Goal: Find contact information: Find contact information

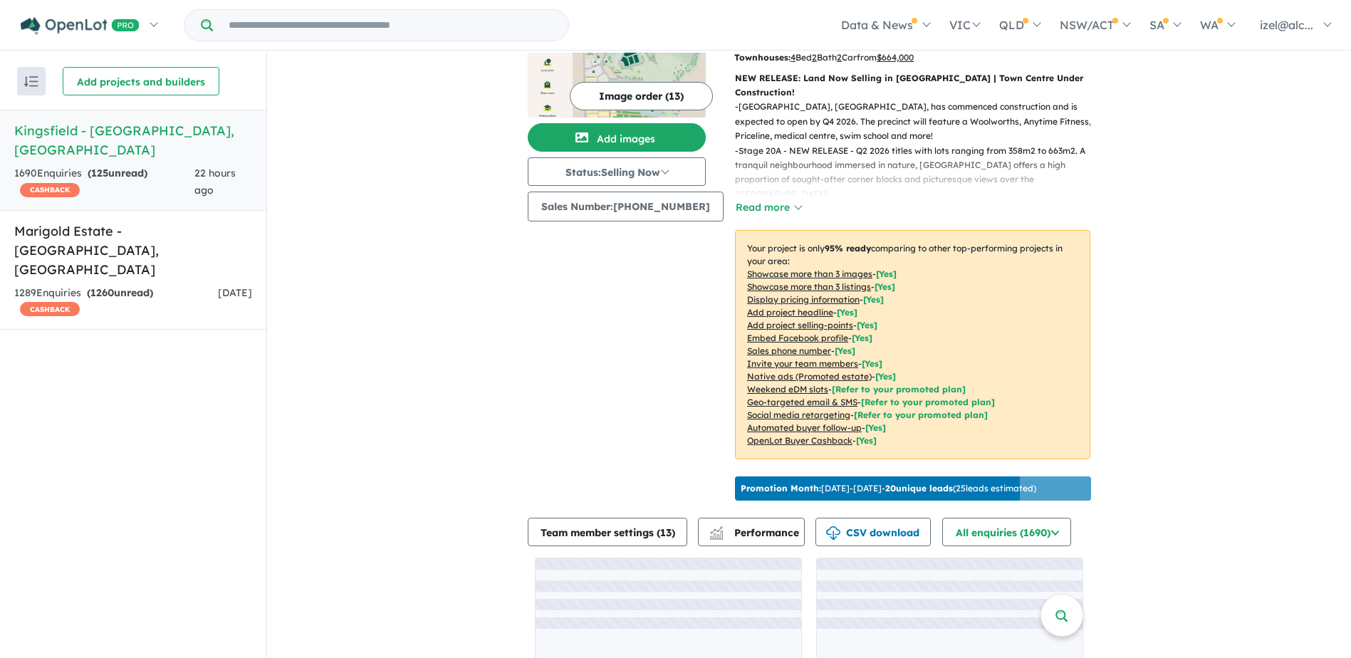
scroll to position [155, 0]
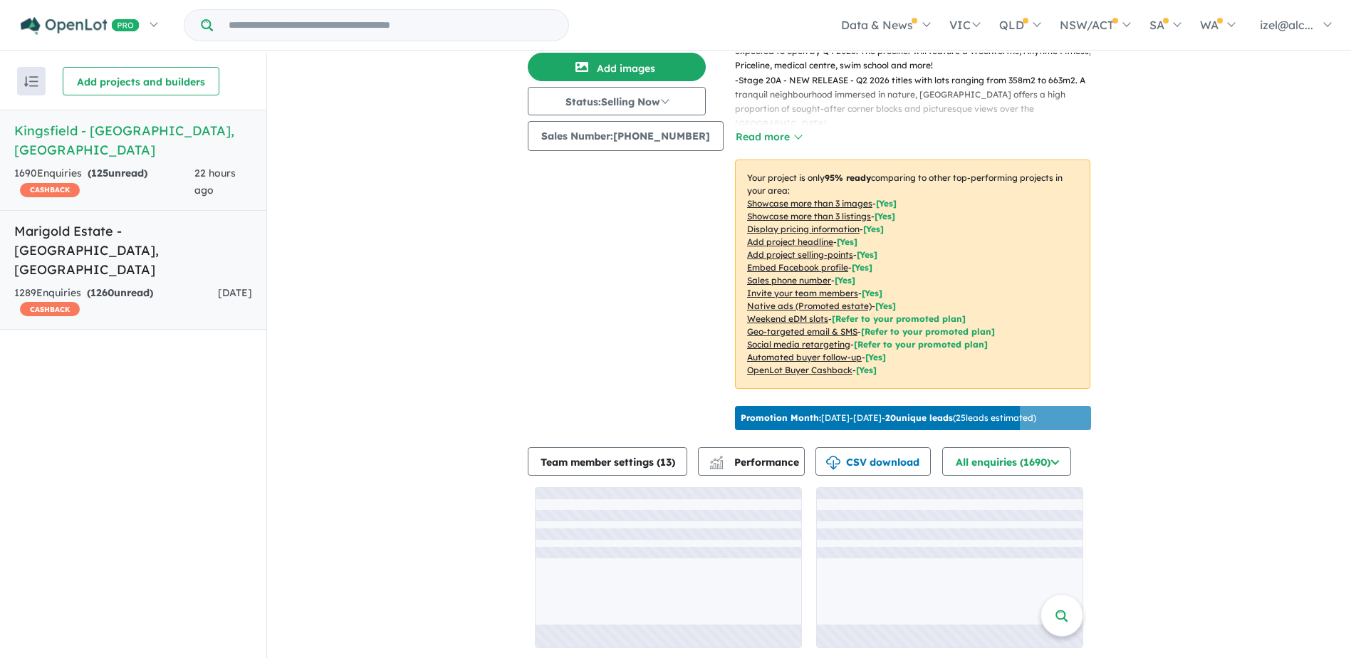
click at [204, 221] on link "Marigold Estate - [GEOGRAPHIC_DATA] , [GEOGRAPHIC_DATA] 1289 Enquir ies ( 1260 …" at bounding box center [133, 270] width 266 height 120
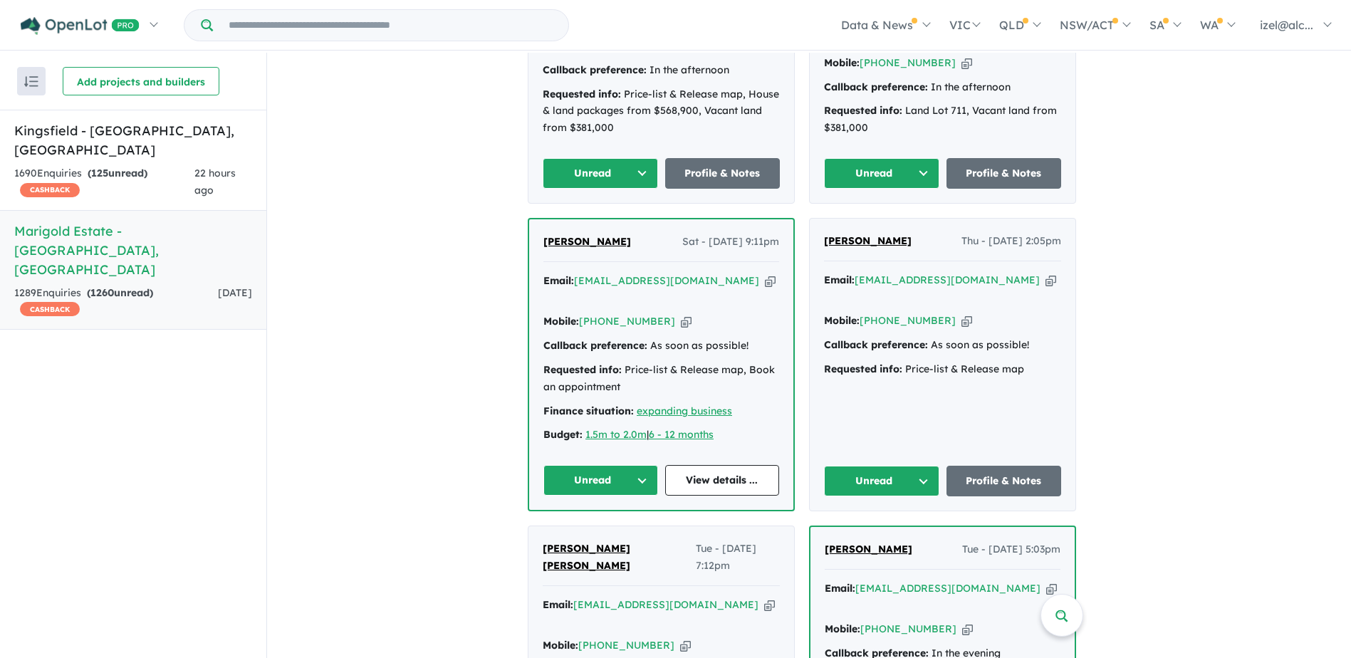
scroll to position [853, 0]
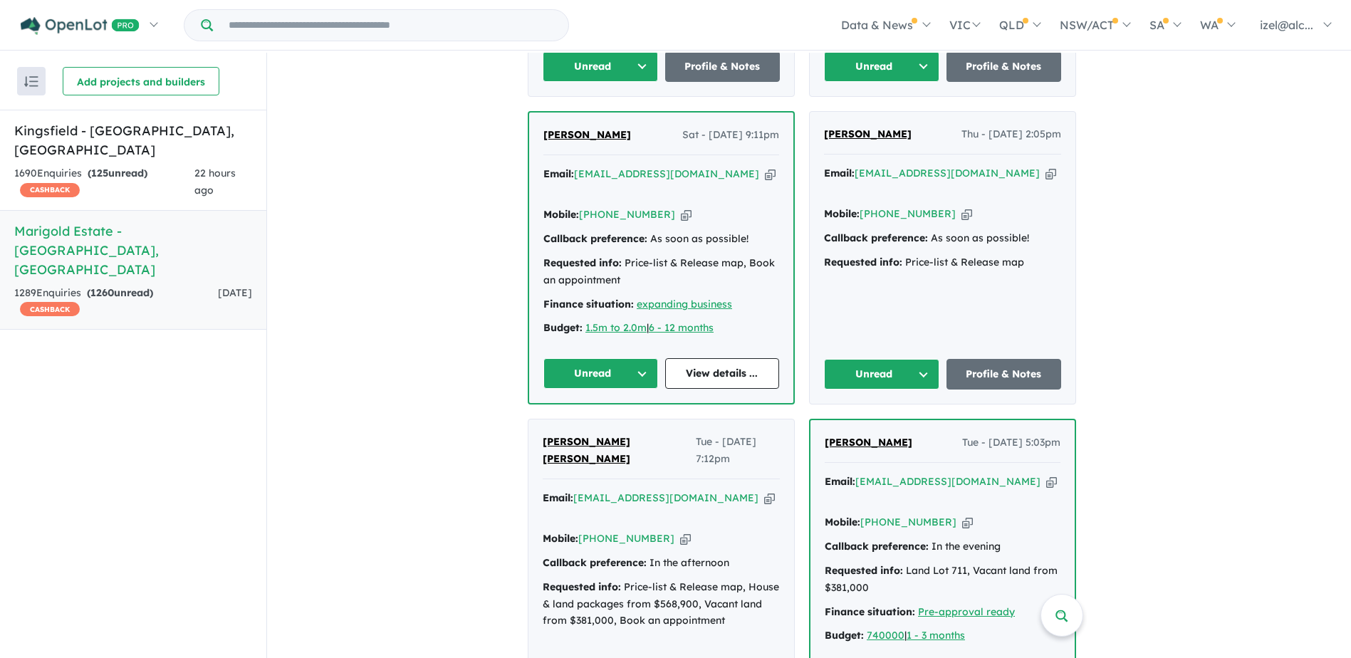
drag, startPoint x: 433, startPoint y: 360, endPoint x: 355, endPoint y: 266, distance: 121.3
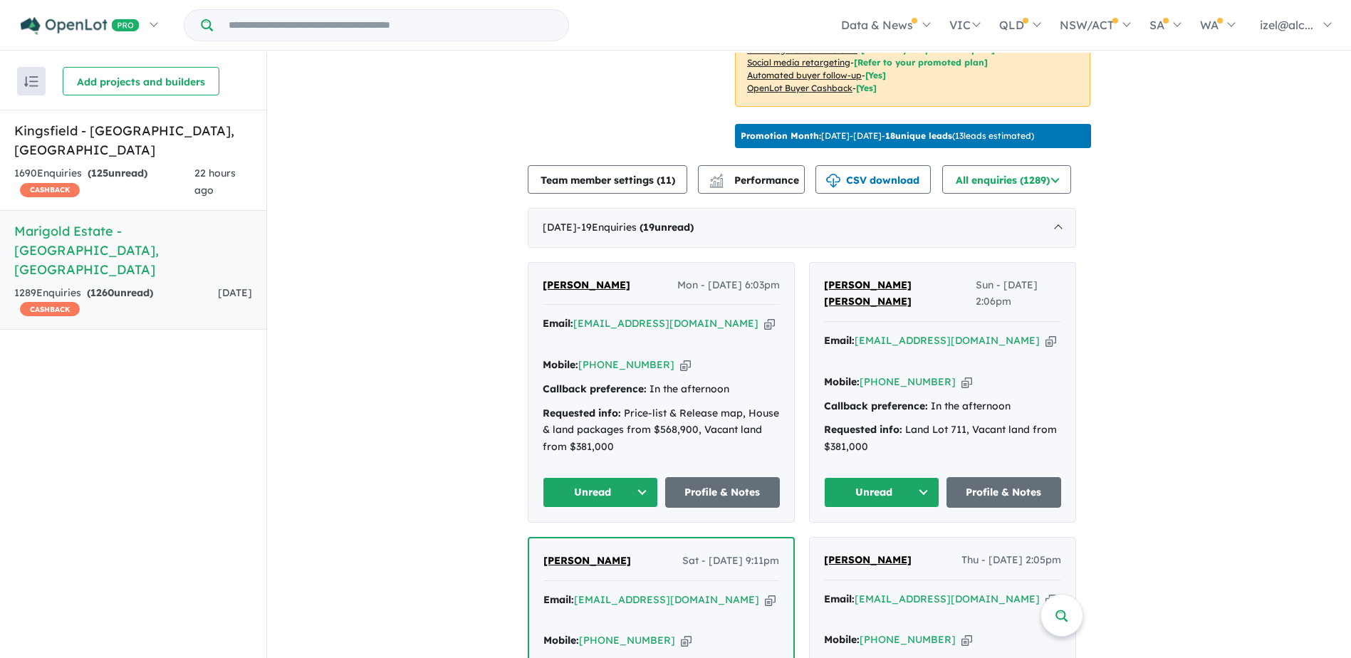
scroll to position [854, 0]
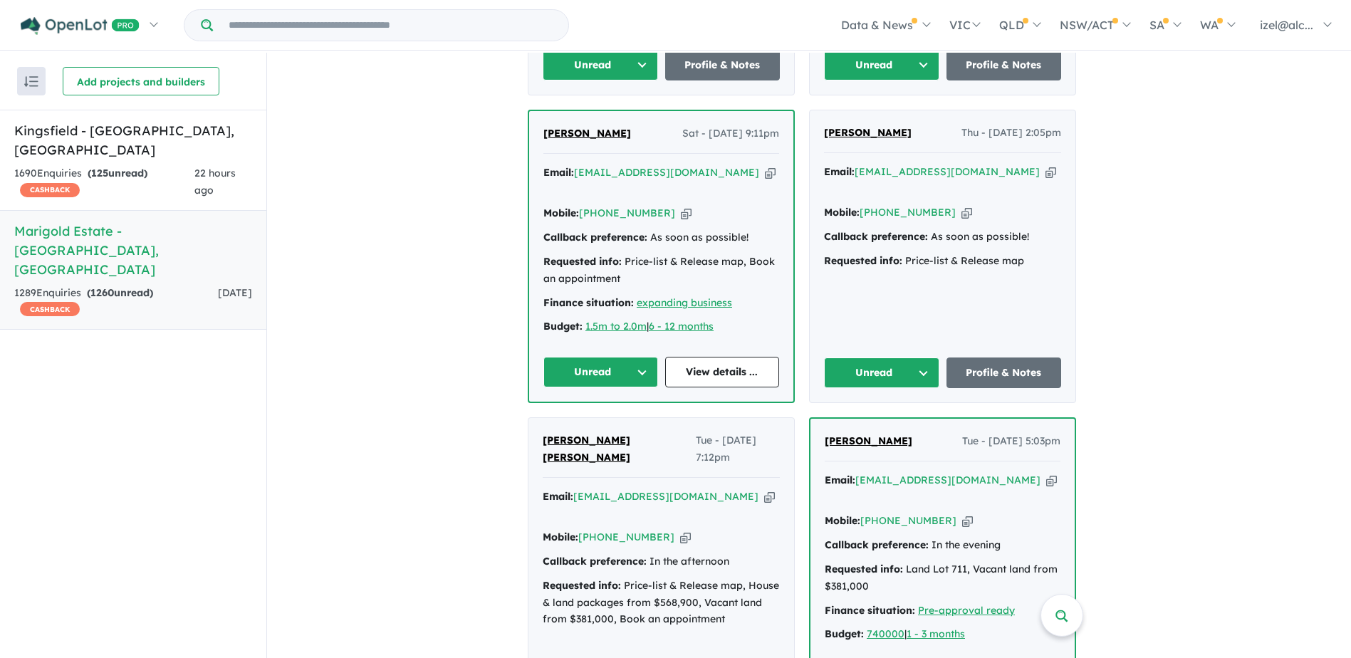
click at [764, 489] on icon "button" at bounding box center [769, 496] width 11 height 15
click at [724, 488] on div "Email: kdharuman@hotmail.com Copied!" at bounding box center [661, 505] width 237 height 34
click at [764, 489] on icon "button" at bounding box center [769, 496] width 11 height 15
click at [680, 530] on icon "button" at bounding box center [685, 537] width 11 height 15
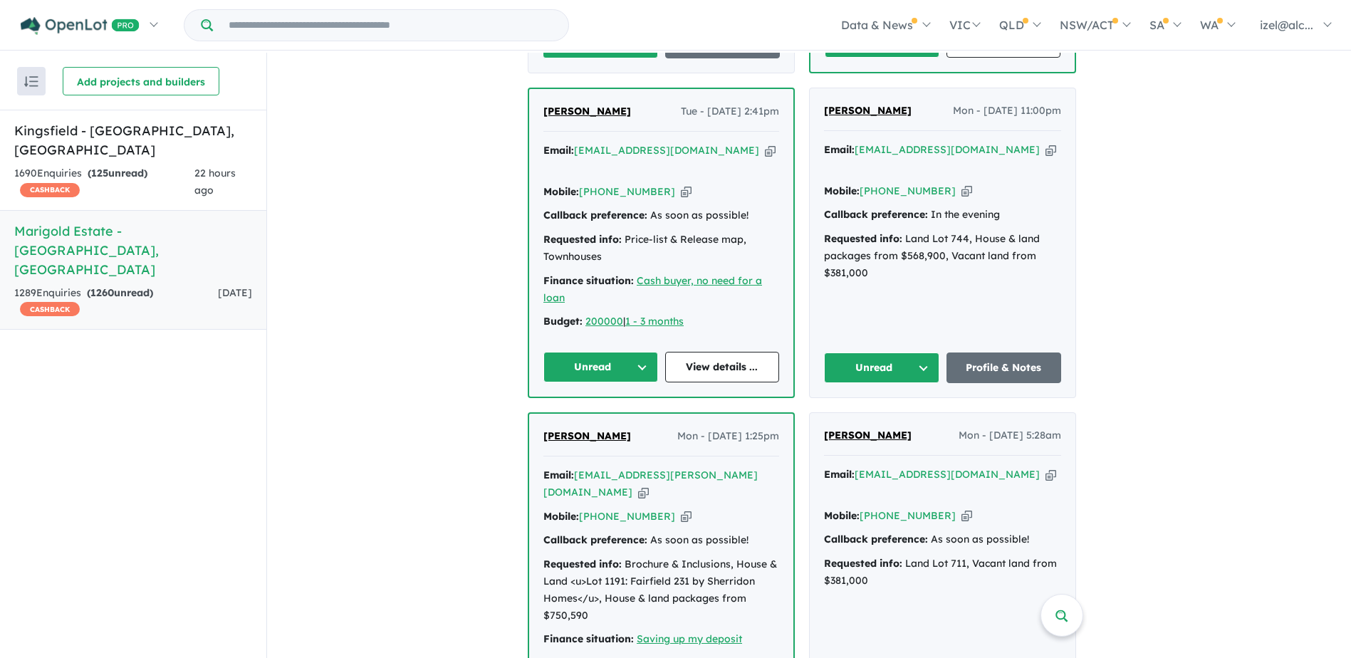
scroll to position [1495, 0]
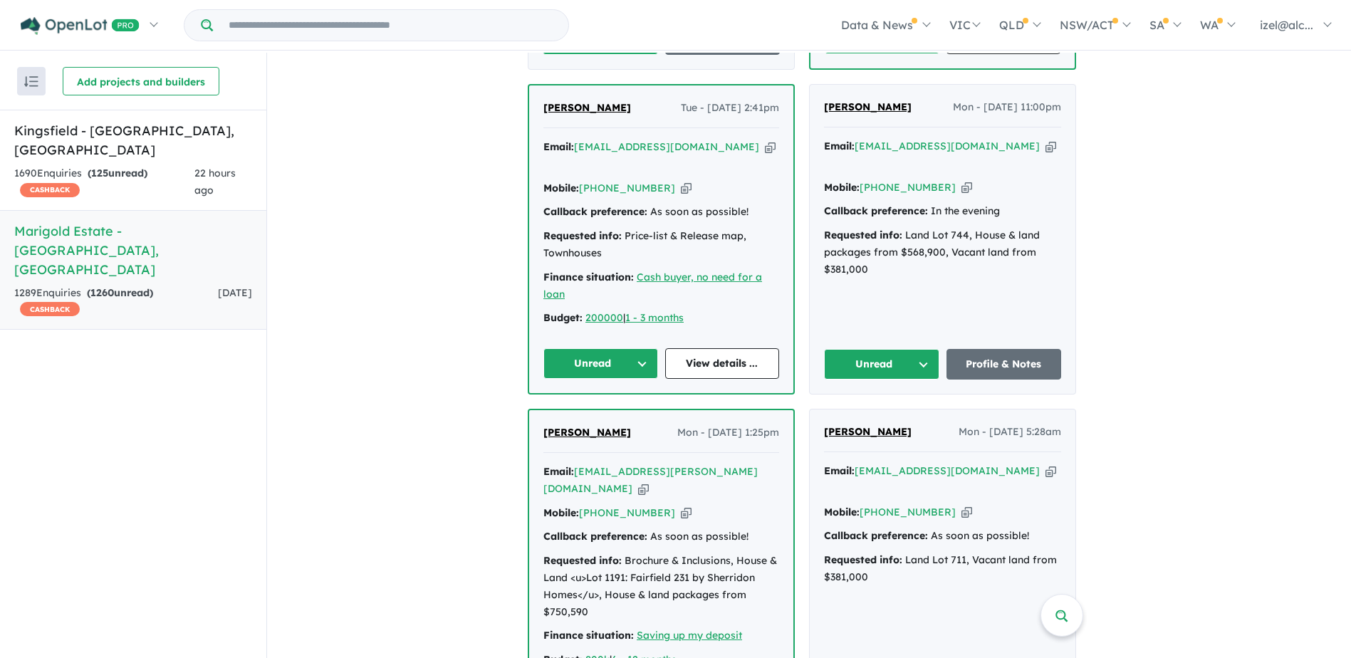
copy span "[PERSON_NAME]"
drag, startPoint x: 647, startPoint y: 374, endPoint x: 539, endPoint y: 373, distance: 107.5
click at [544, 410] on div "Maheshor khadka Mon - 18/08/2025, 1:25pm Email: mahesor.khadka@gmail.com Copied…" at bounding box center [661, 572] width 264 height 325
click at [649, 481] on icon "button" at bounding box center [643, 488] width 11 height 15
copy span "[PERSON_NAME]"
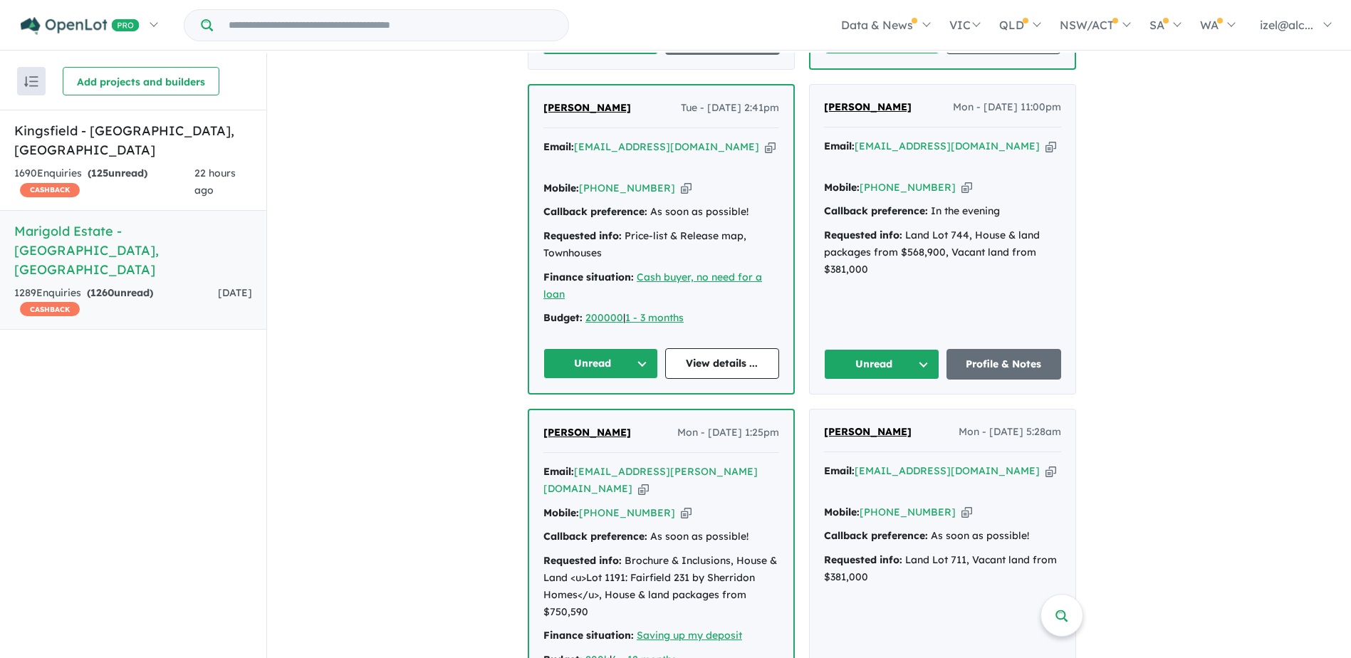
click at [681, 506] on icon "button" at bounding box center [686, 513] width 11 height 15
copy span "[PERSON_NAME]"
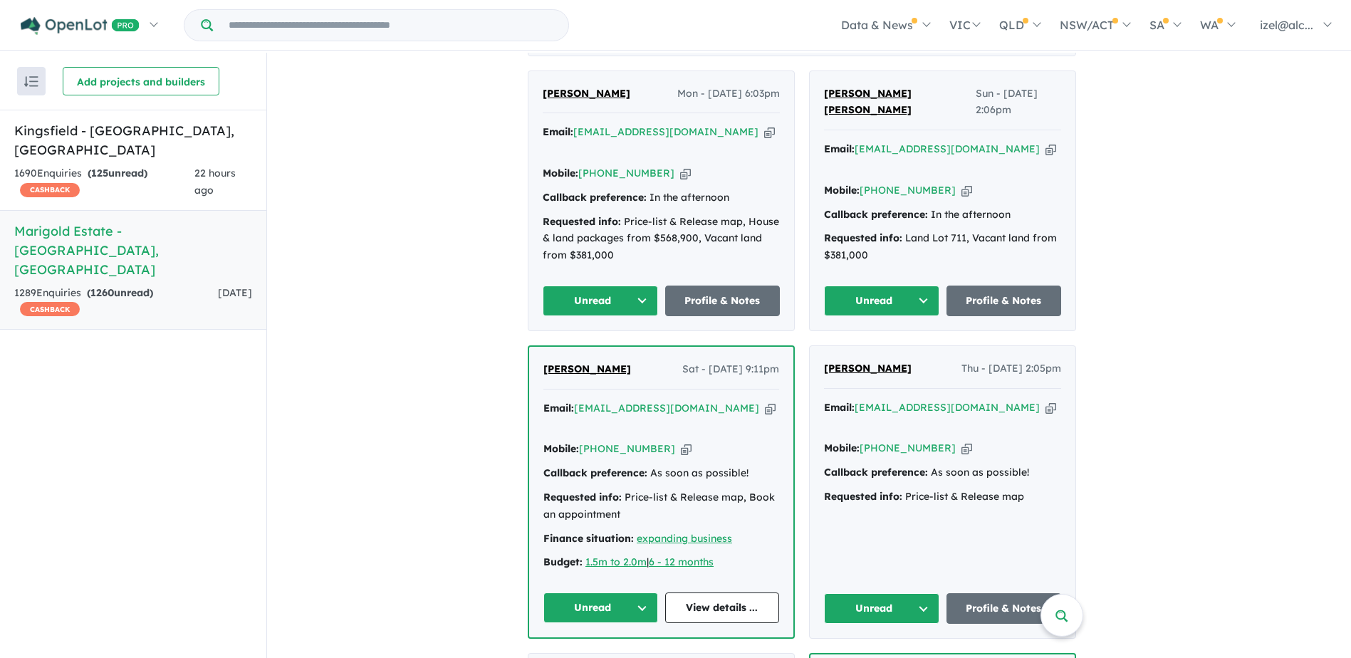
scroll to position [570, 0]
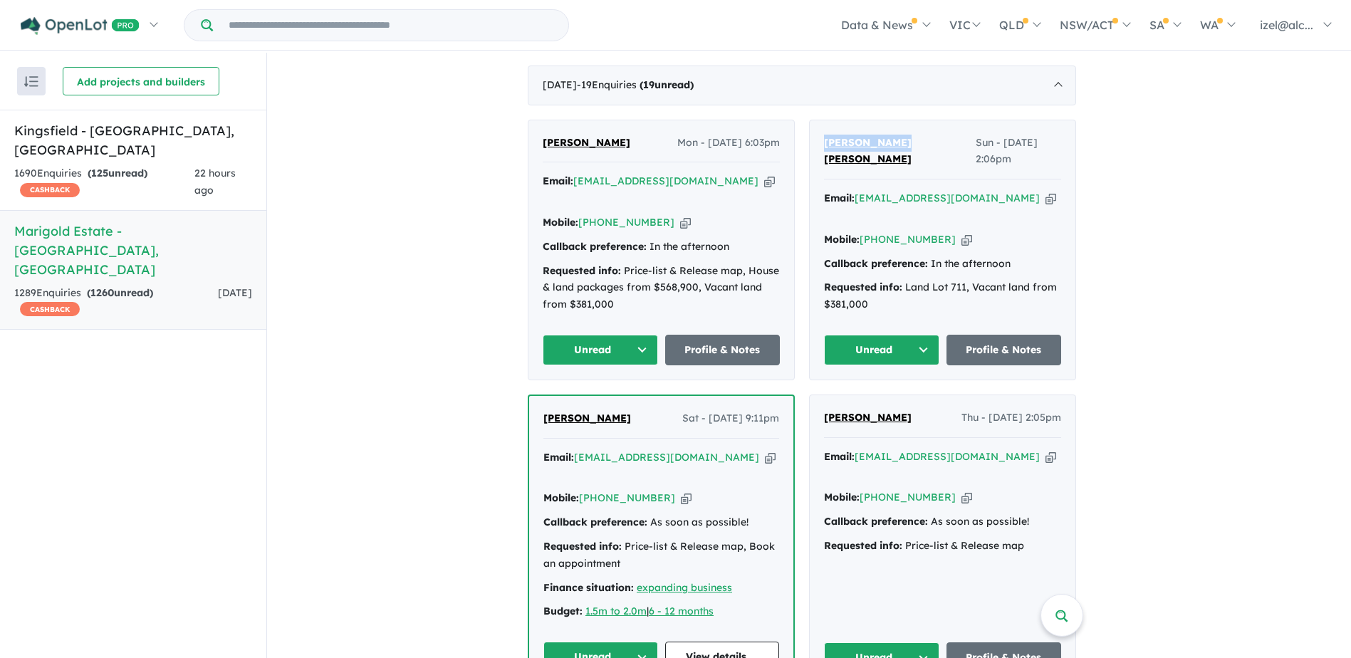
drag, startPoint x: 901, startPoint y: 137, endPoint x: 824, endPoint y: 137, distance: 77.6
click at [824, 137] on div "Sushil Sushil Sun - 24/08/2025, 2:06pm Email: sushil86346@icloud.com Copied! Mo…" at bounding box center [943, 249] width 266 height 259
copy span "[PERSON_NAME] [PERSON_NAME]"
click at [1045, 191] on icon "button" at bounding box center [1050, 198] width 11 height 15
copy span "[PERSON_NAME] [PERSON_NAME]"
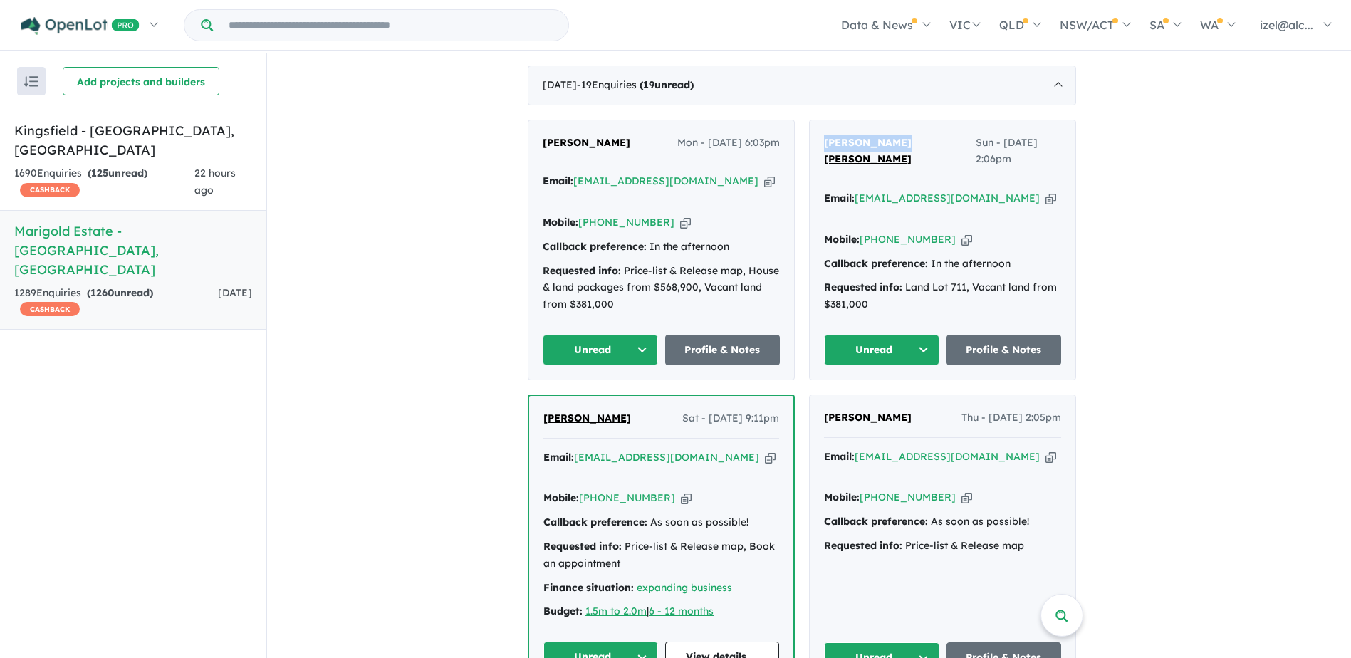
click at [961, 232] on icon "button" at bounding box center [966, 239] width 11 height 15
copy span "[PERSON_NAME] [PERSON_NAME]"
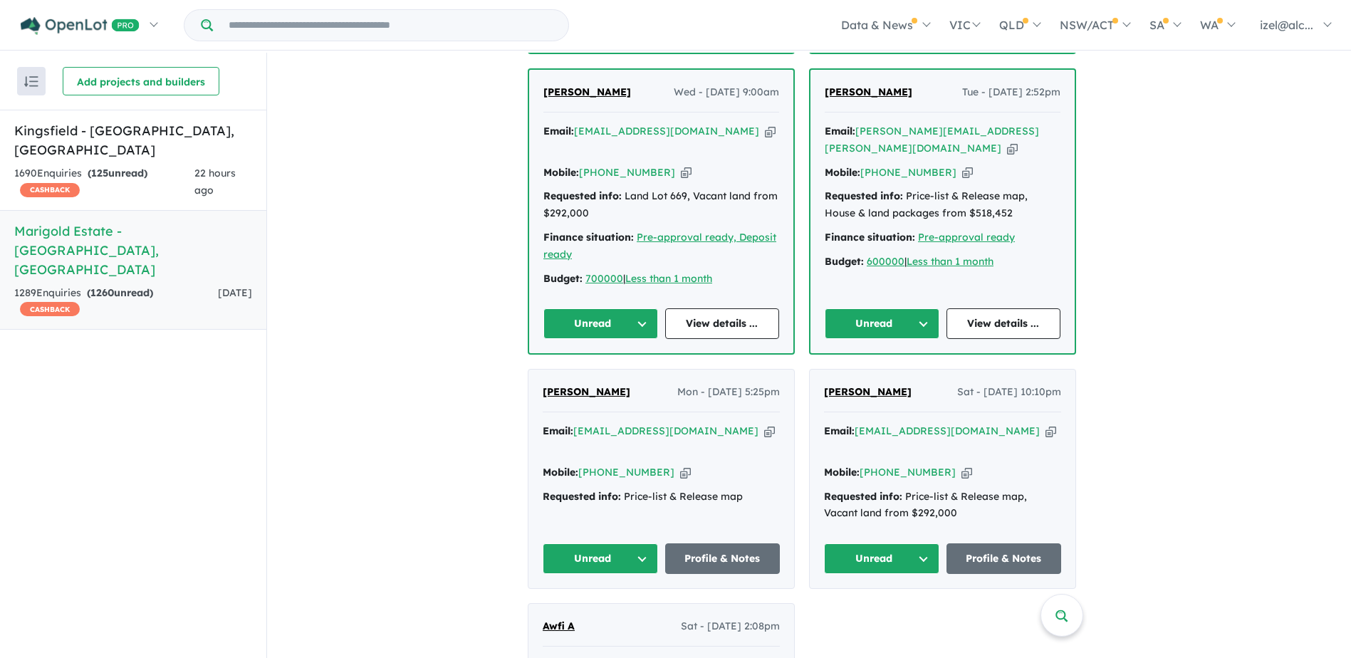
scroll to position [2848, 0]
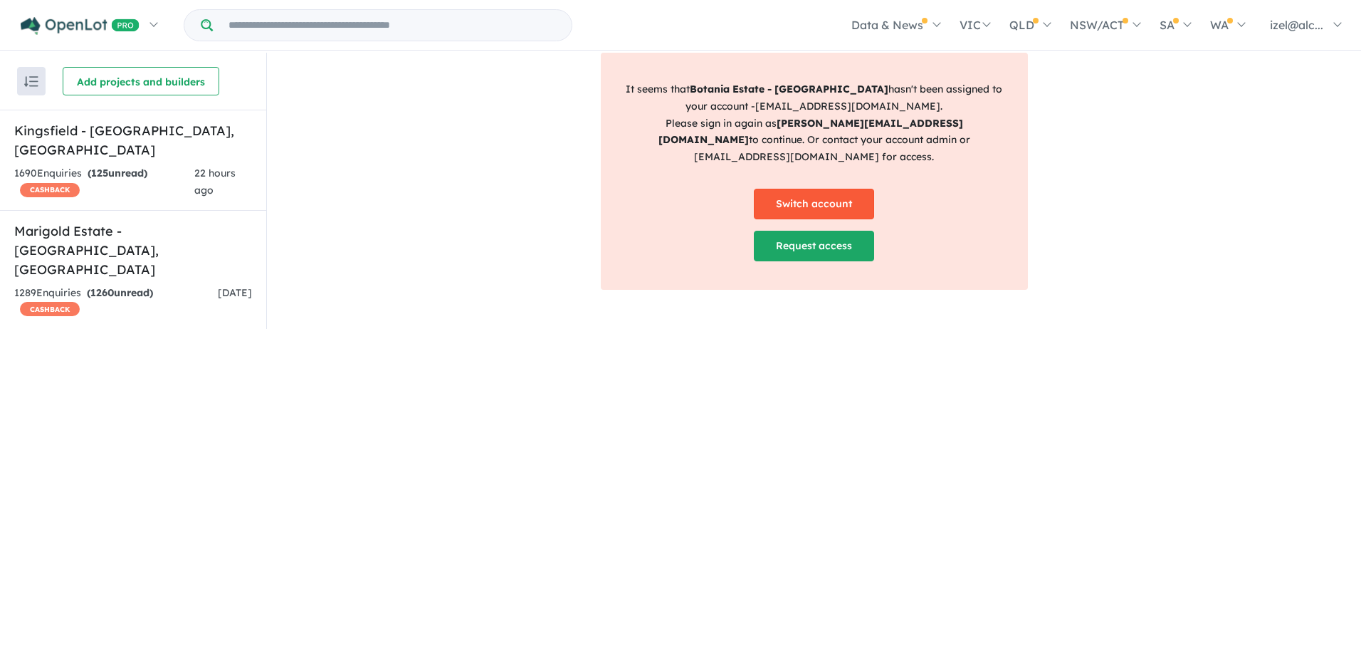
click at [835, 189] on link "Switch account" at bounding box center [814, 204] width 120 height 31
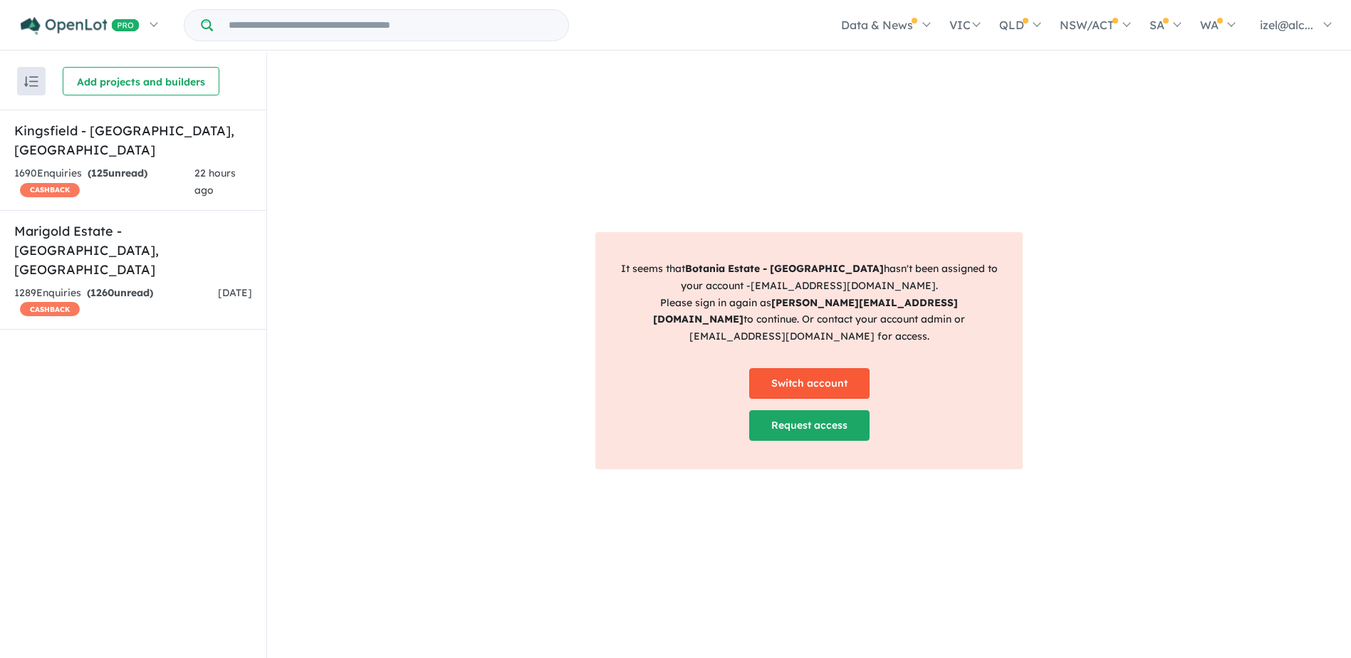
click at [785, 380] on link "Switch account" at bounding box center [809, 383] width 120 height 31
